Goal: Transaction & Acquisition: Book appointment/travel/reservation

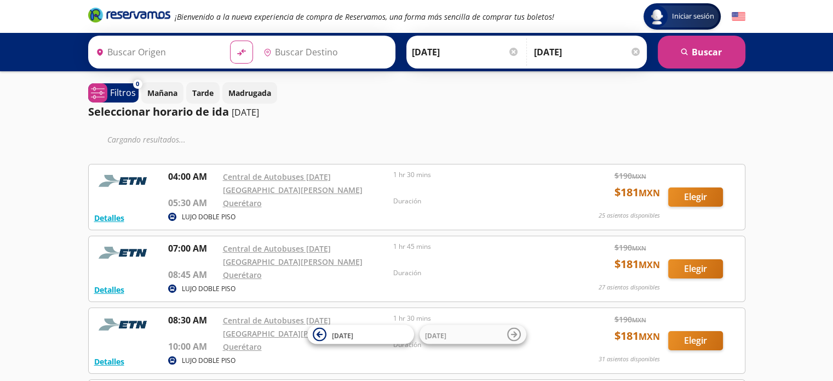
type input "Santiago de Querétaro, [GEOGRAPHIC_DATA]"
type input "Central de Autobuses [DATE][GEOGRAPHIC_DATA][PERSON_NAME], [GEOGRAPHIC_DATA]"
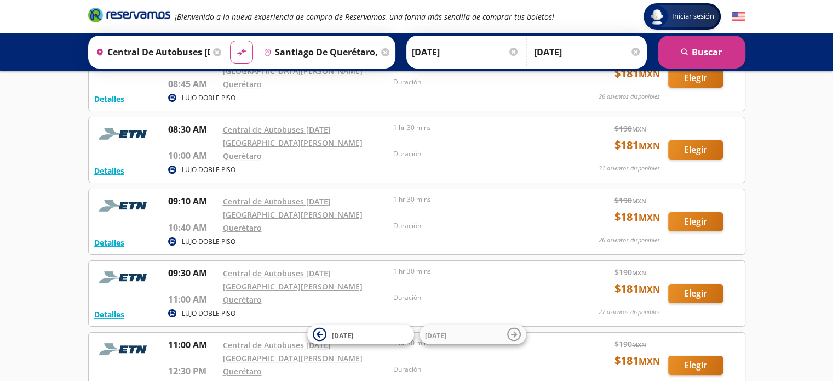
scroll to position [164, 0]
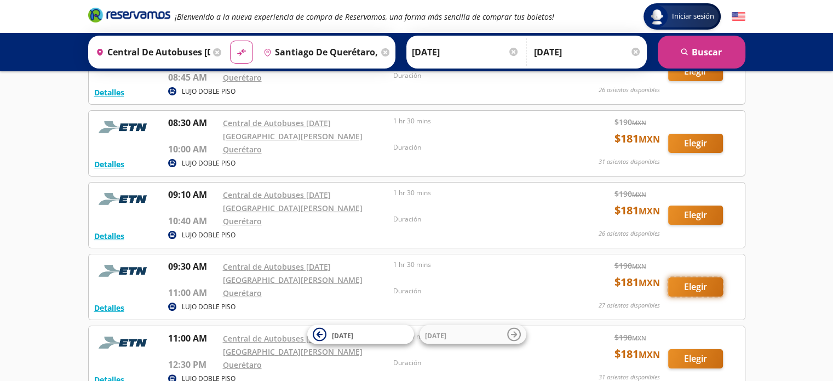
click at [693, 277] on button "Elegir" at bounding box center [695, 286] width 55 height 19
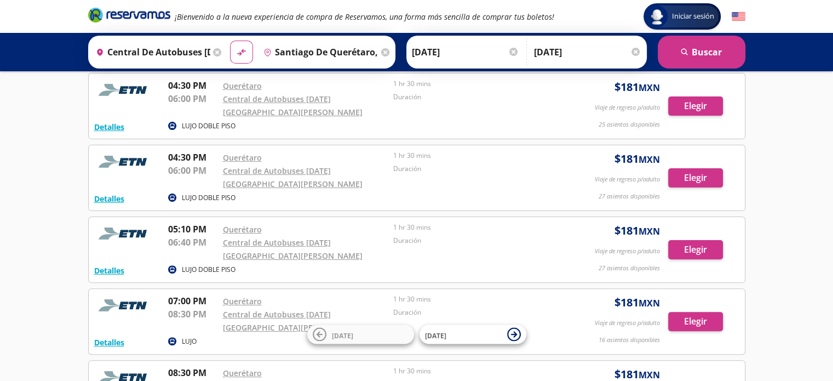
scroll to position [274, 0]
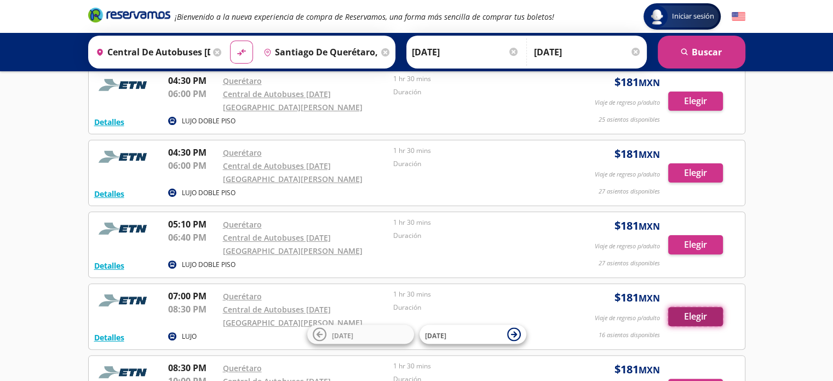
click at [694, 307] on button "Elegir" at bounding box center [695, 316] width 55 height 19
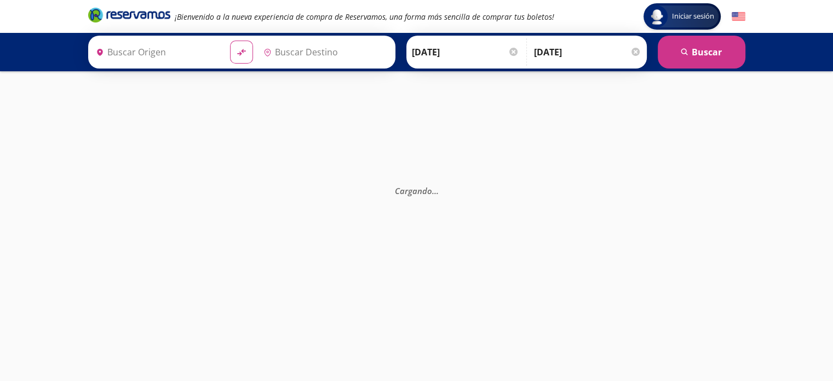
type input "Querétaro, Querétaro"
type input "Central de Autobuses [DATE][GEOGRAPHIC_DATA][PERSON_NAME], [GEOGRAPHIC_DATA]"
